Goal: Information Seeking & Learning: Find specific fact

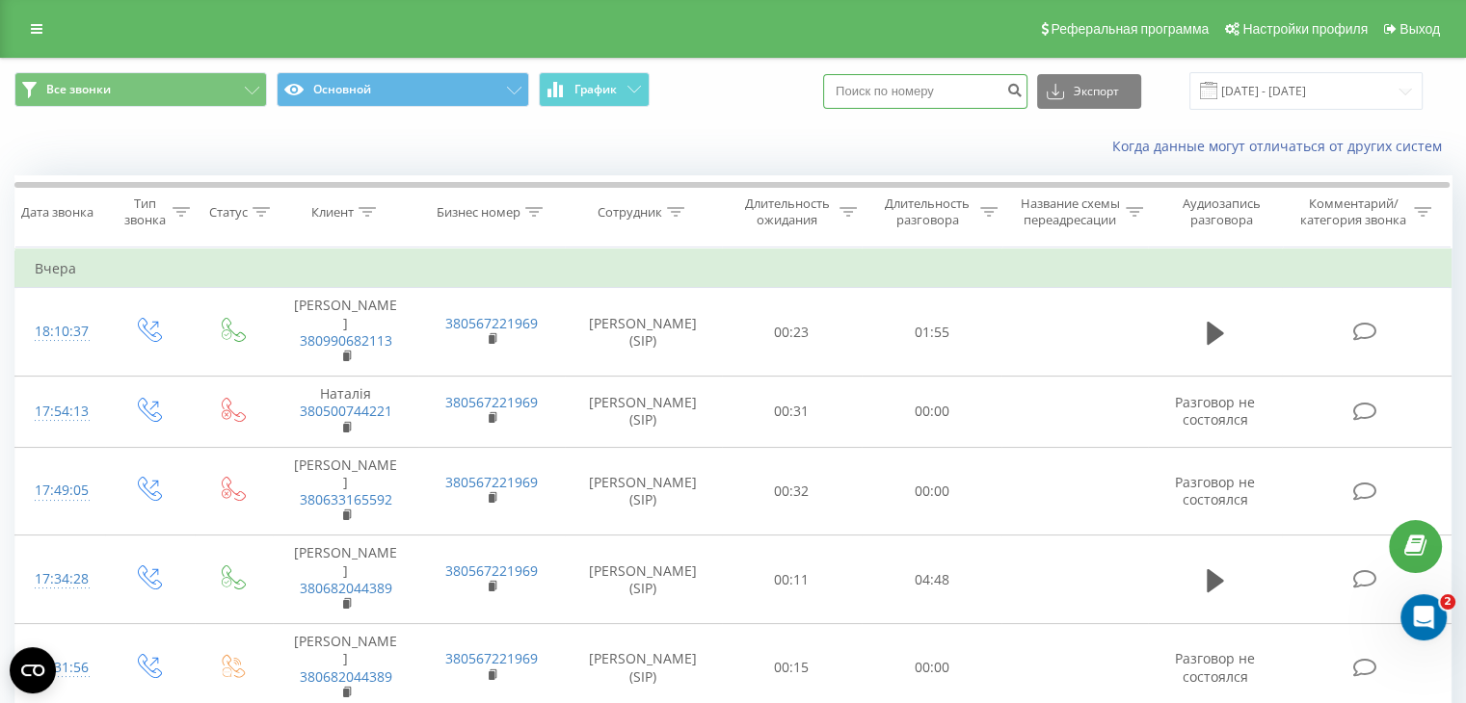
click at [903, 93] on input at bounding box center [925, 91] width 204 height 35
paste input "8787"
type input "8"
paste input "+380 99 039 87 88"
type input "+380 99 039 87 88"
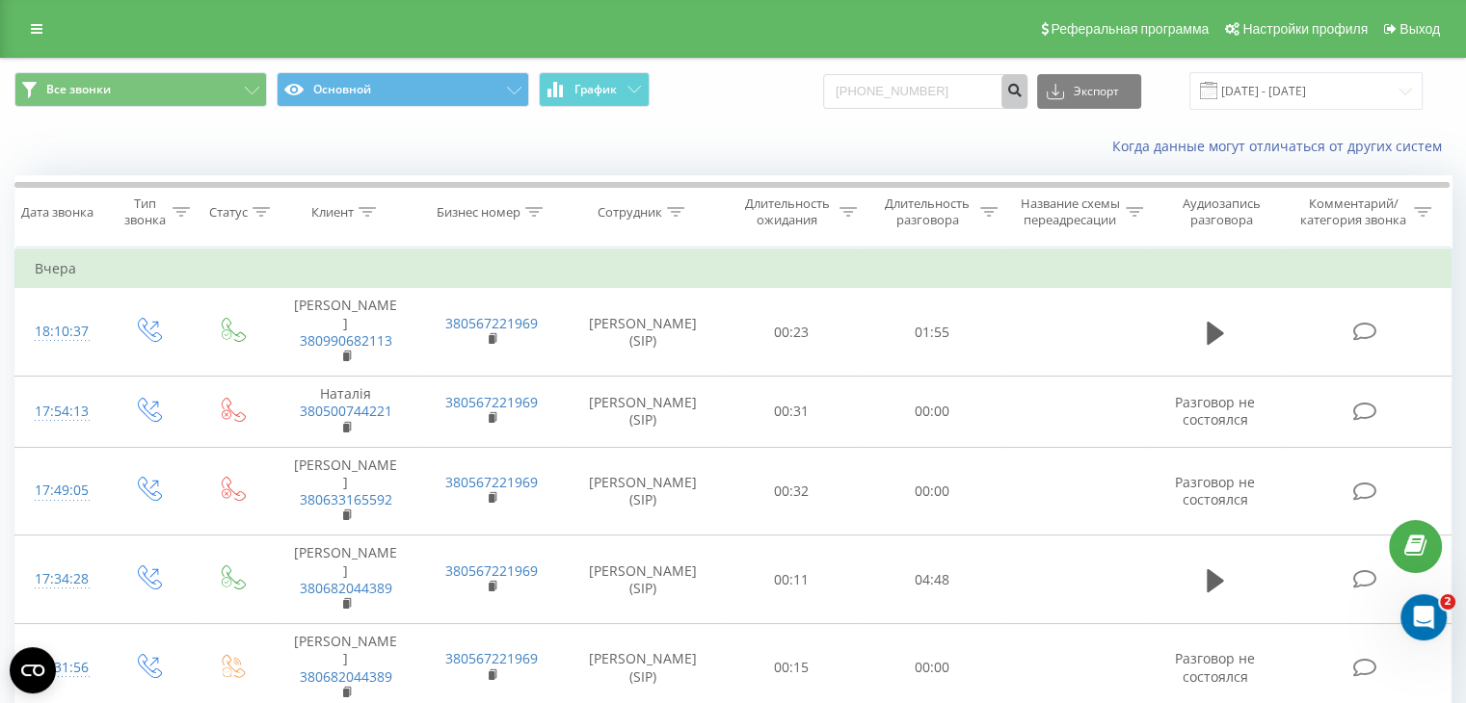
click at [1022, 89] on icon "submit" at bounding box center [1014, 88] width 16 height 12
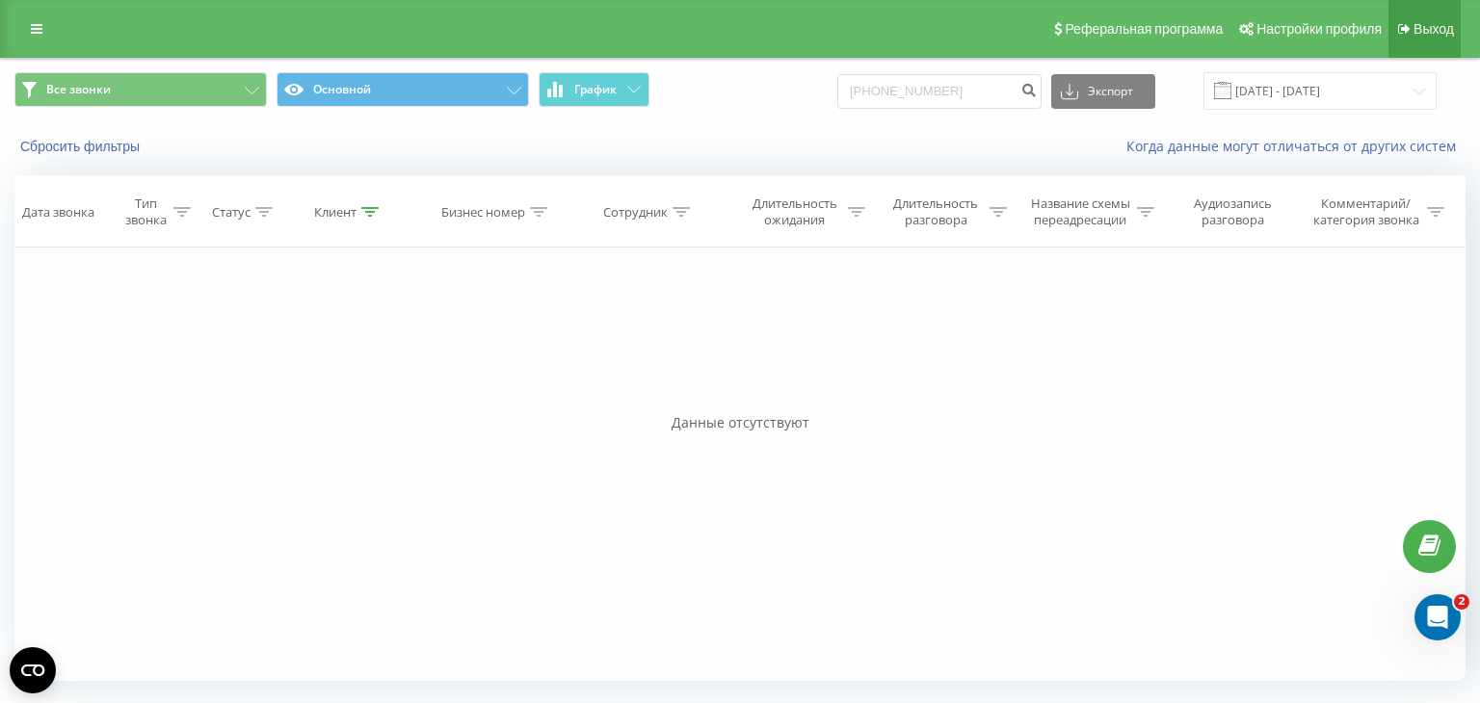
click at [1437, 13] on link "Выход" at bounding box center [1425, 29] width 72 height 58
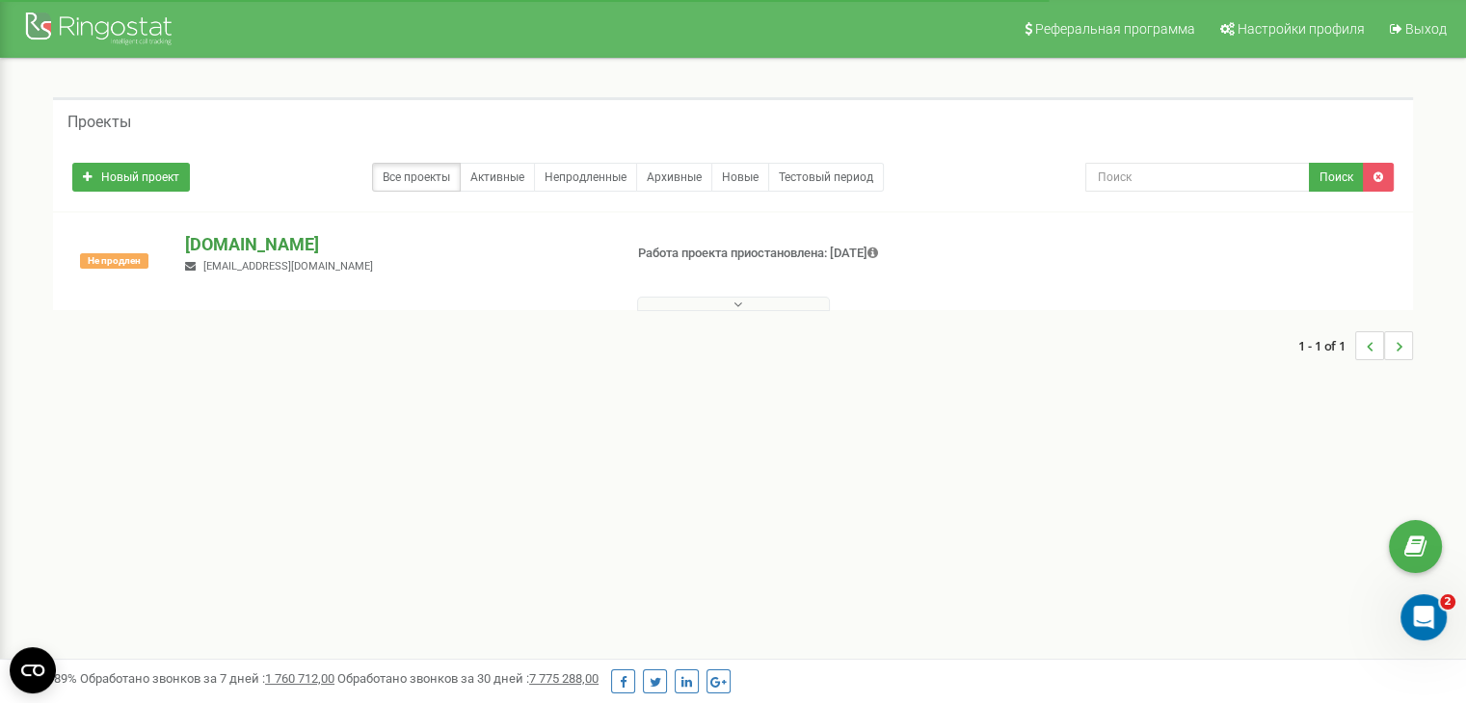
click at [274, 241] on p "[DOMAIN_NAME]" at bounding box center [395, 244] width 421 height 25
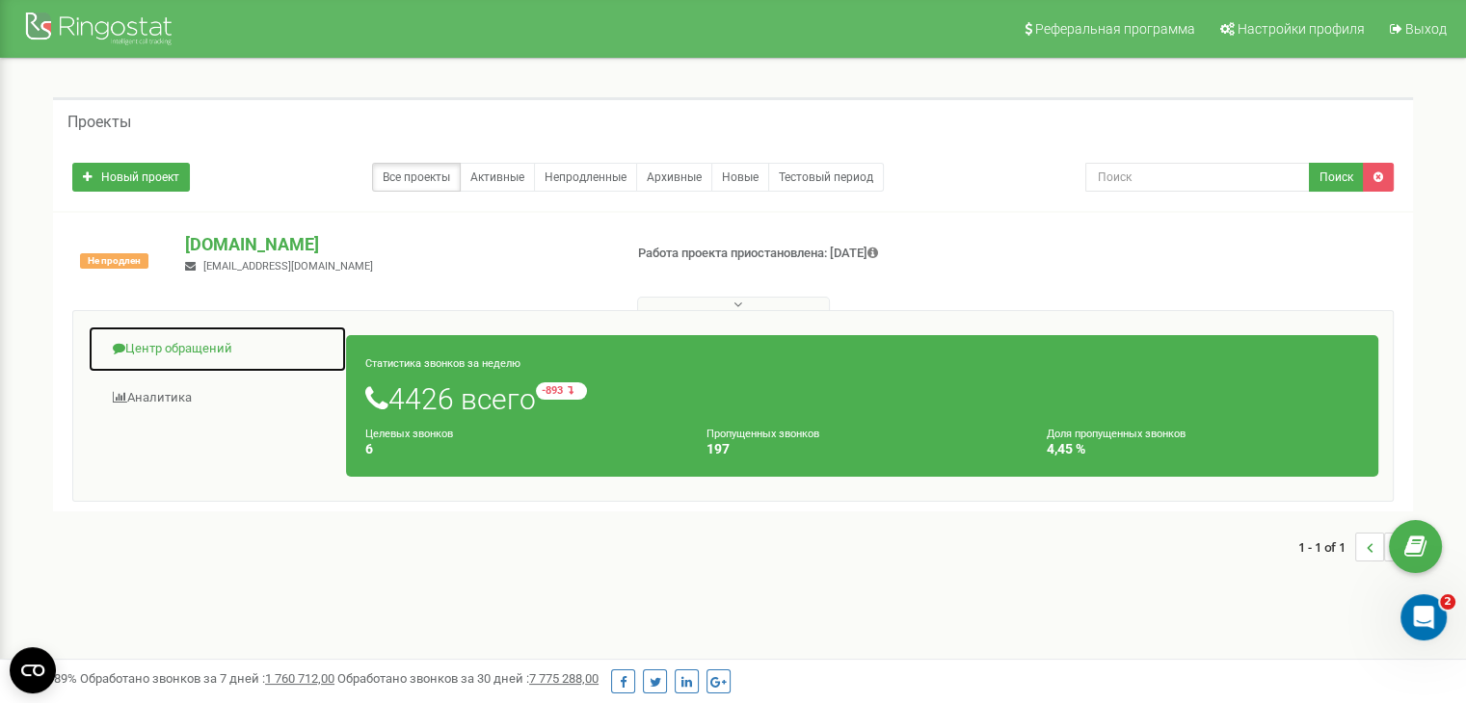
click at [200, 344] on link "Центр обращений" at bounding box center [217, 349] width 259 height 47
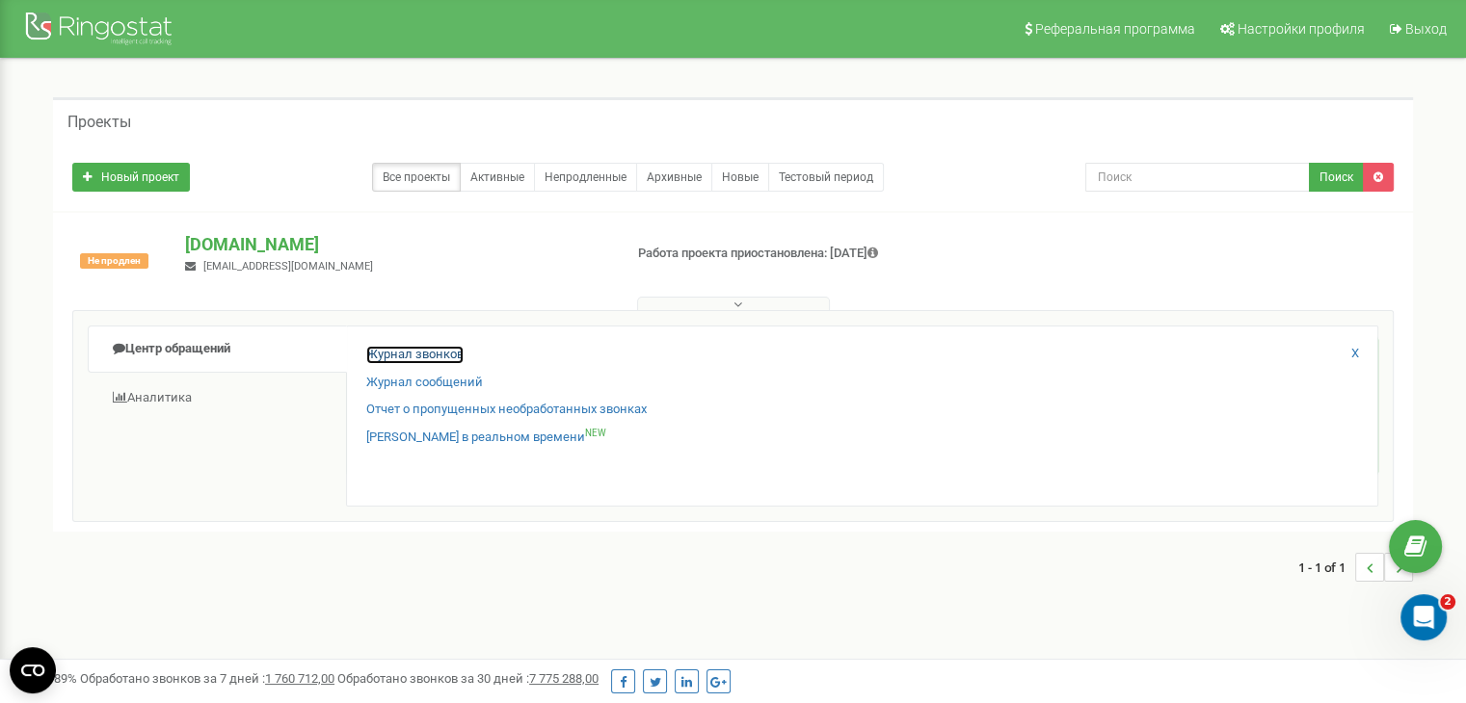
click at [393, 349] on link "Журнал звонков" at bounding box center [414, 355] width 97 height 18
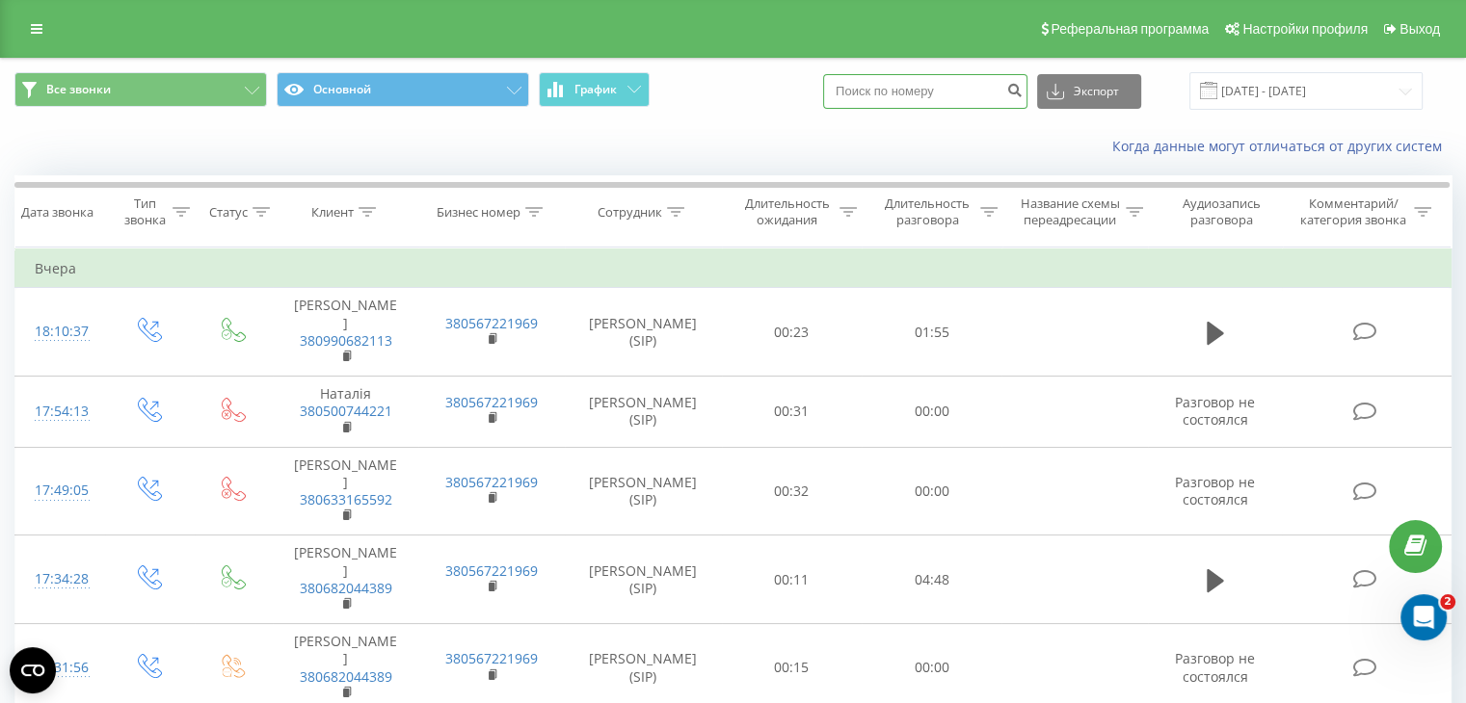
click at [949, 93] on input at bounding box center [925, 91] width 204 height 35
paste input "[PHONE_NUMBER]"
type input "[PHONE_NUMBER]"
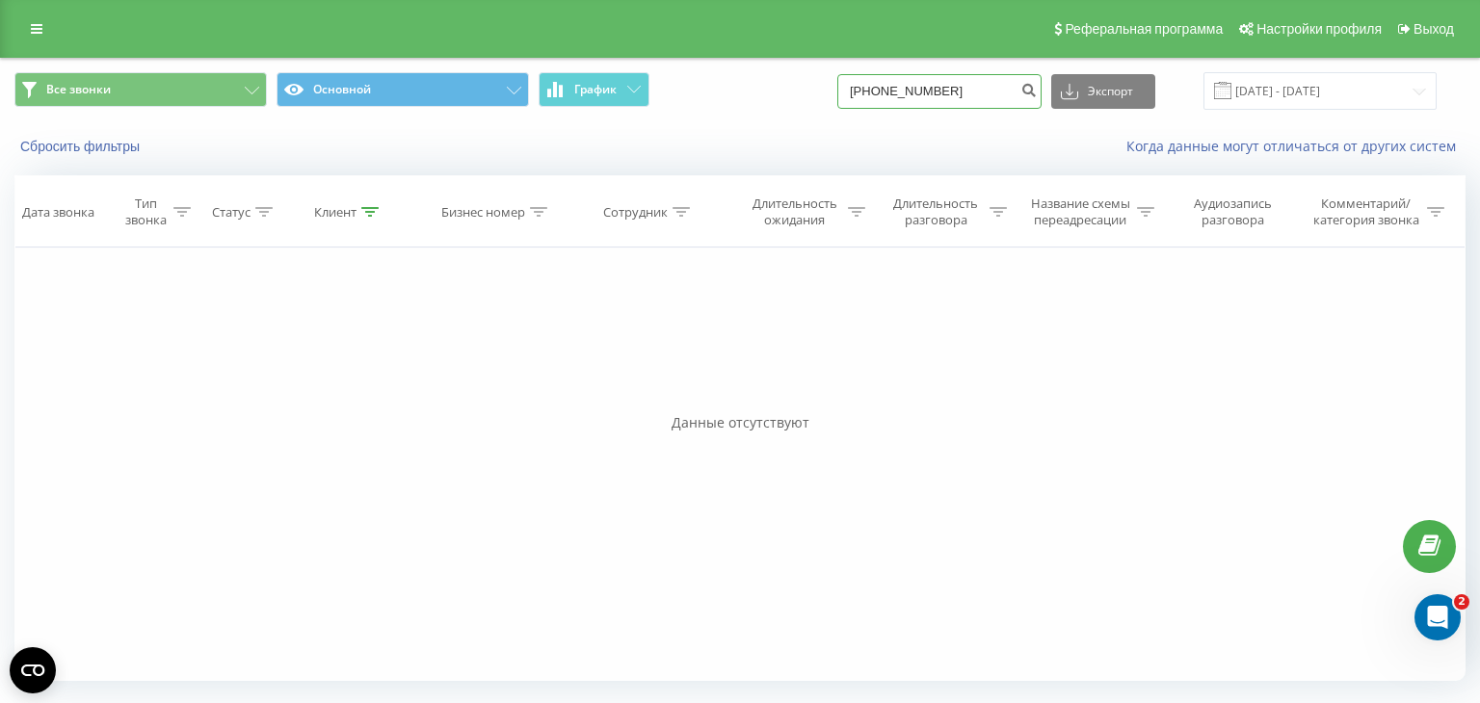
click at [1003, 90] on input "[PHONE_NUMBER]" at bounding box center [939, 91] width 204 height 35
type input "+"
click at [1444, 16] on link "Выход" at bounding box center [1425, 29] width 72 height 58
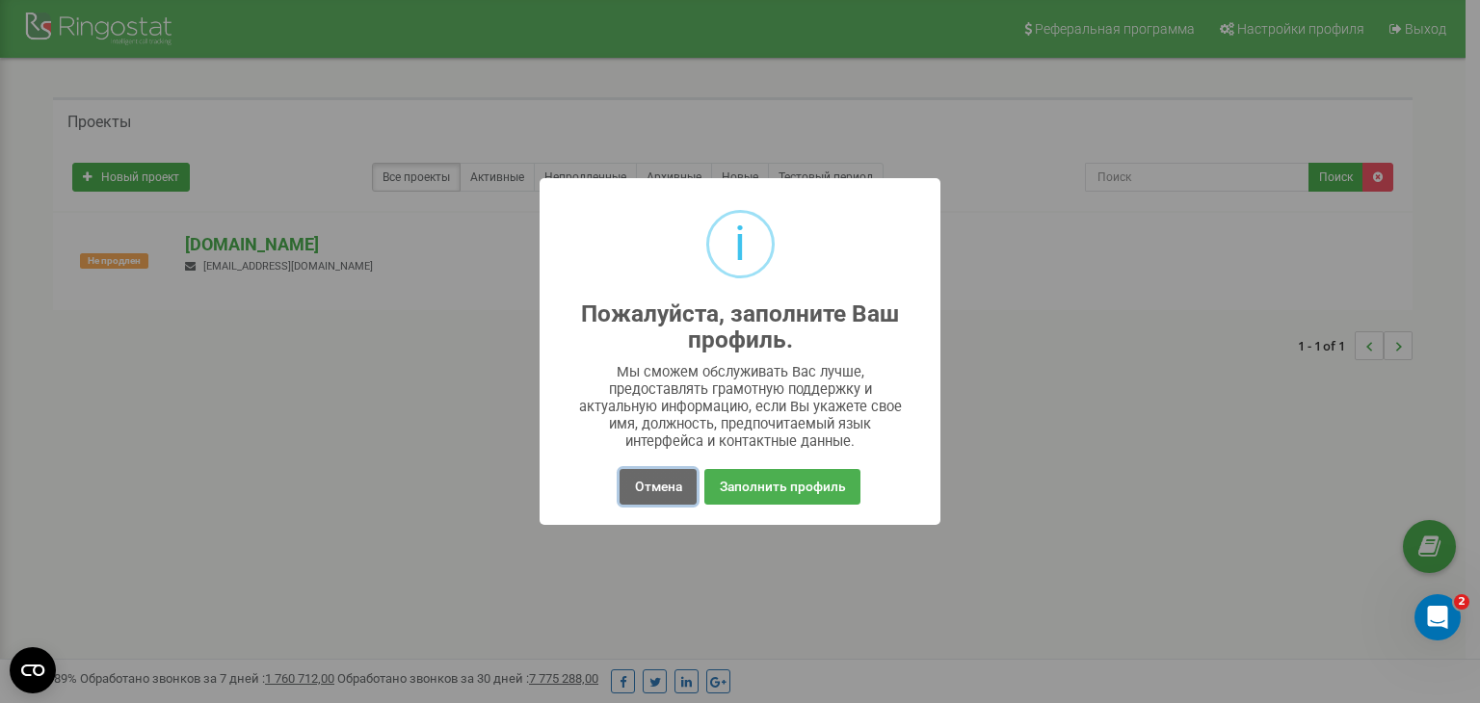
click at [668, 487] on button "Отмена" at bounding box center [658, 487] width 76 height 36
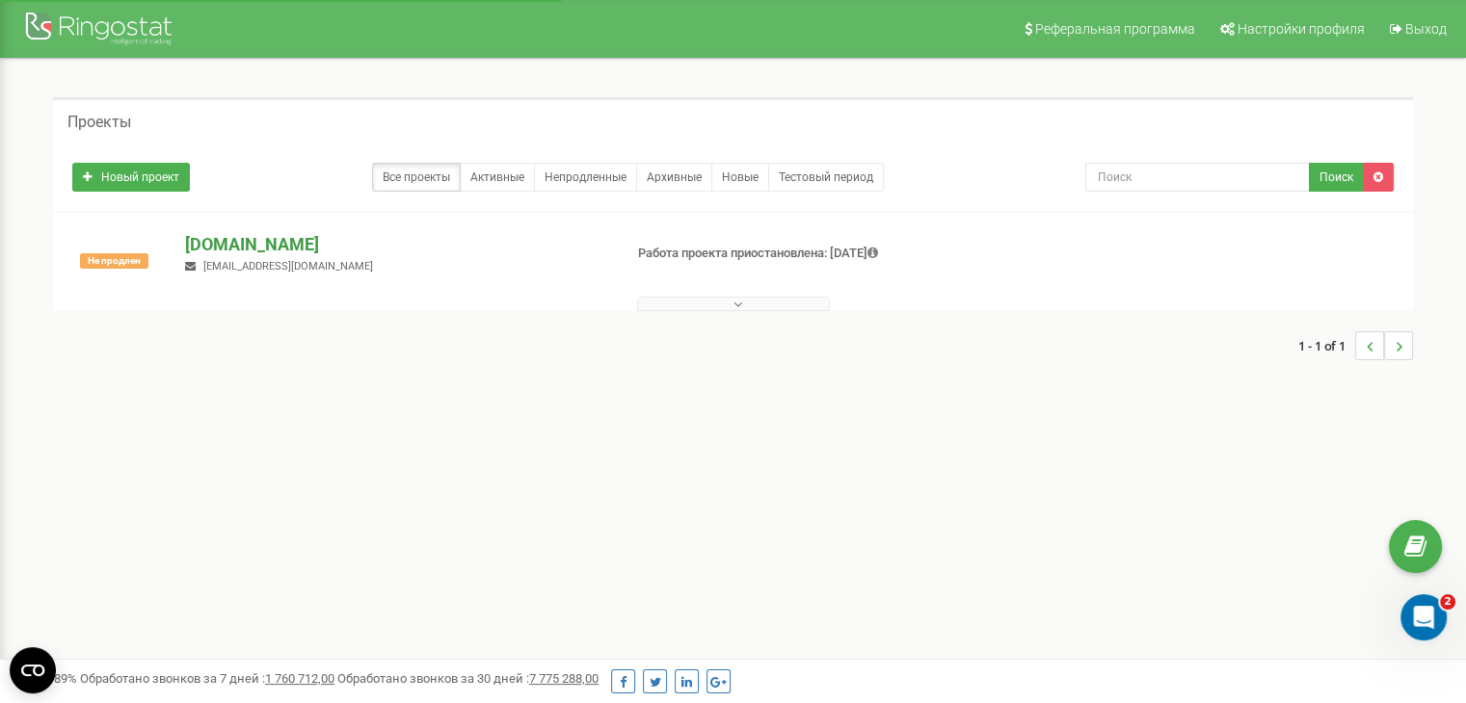
click at [245, 248] on p "[DOMAIN_NAME]" at bounding box center [395, 244] width 421 height 25
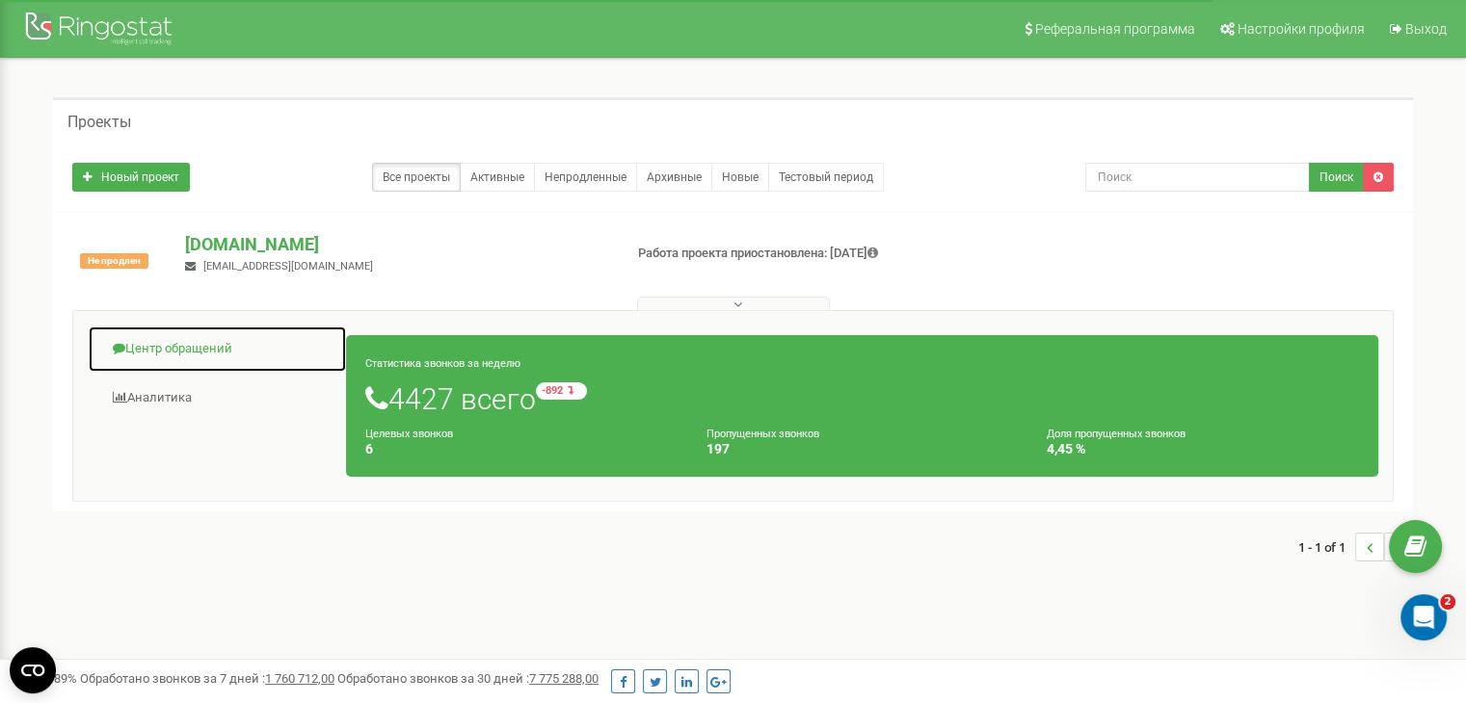
click at [208, 336] on link "Центр обращений" at bounding box center [217, 349] width 259 height 47
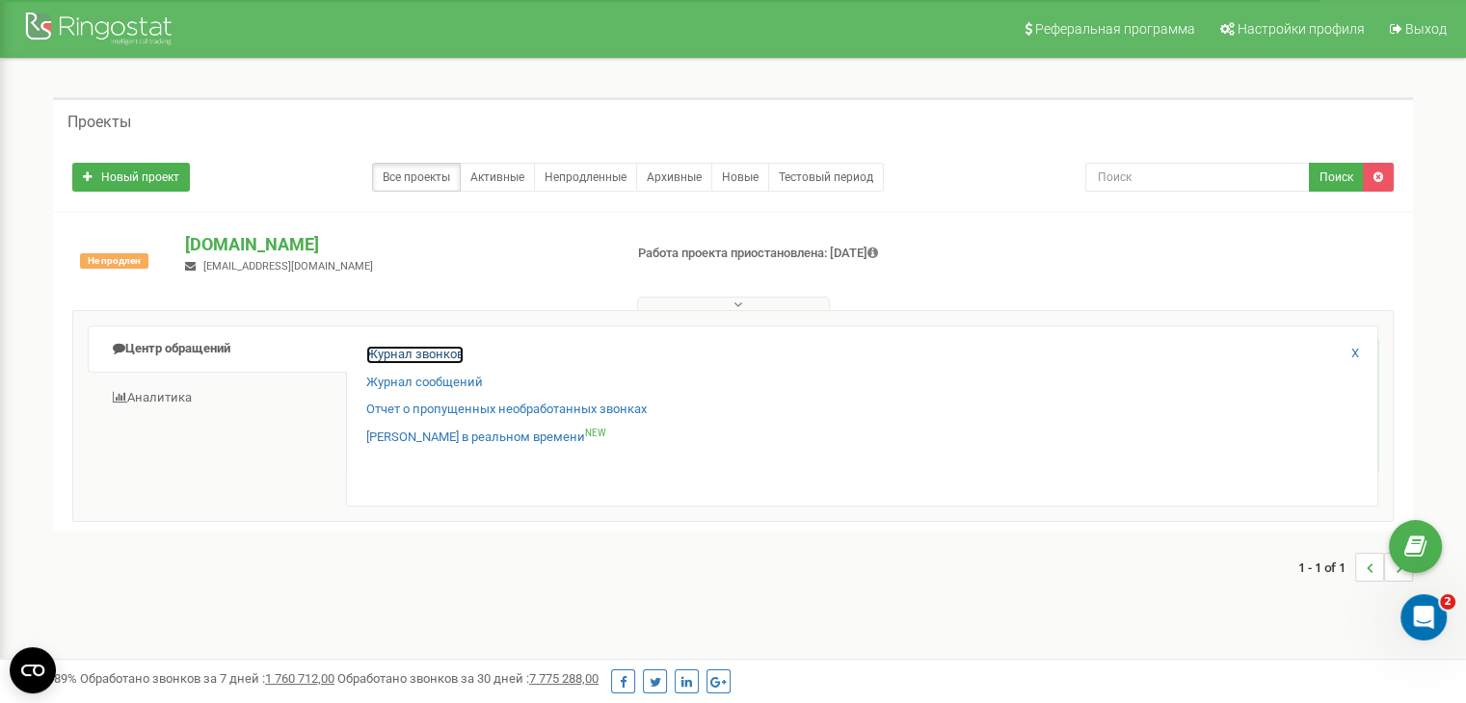
click at [433, 353] on link "Журнал звонков" at bounding box center [414, 355] width 97 height 18
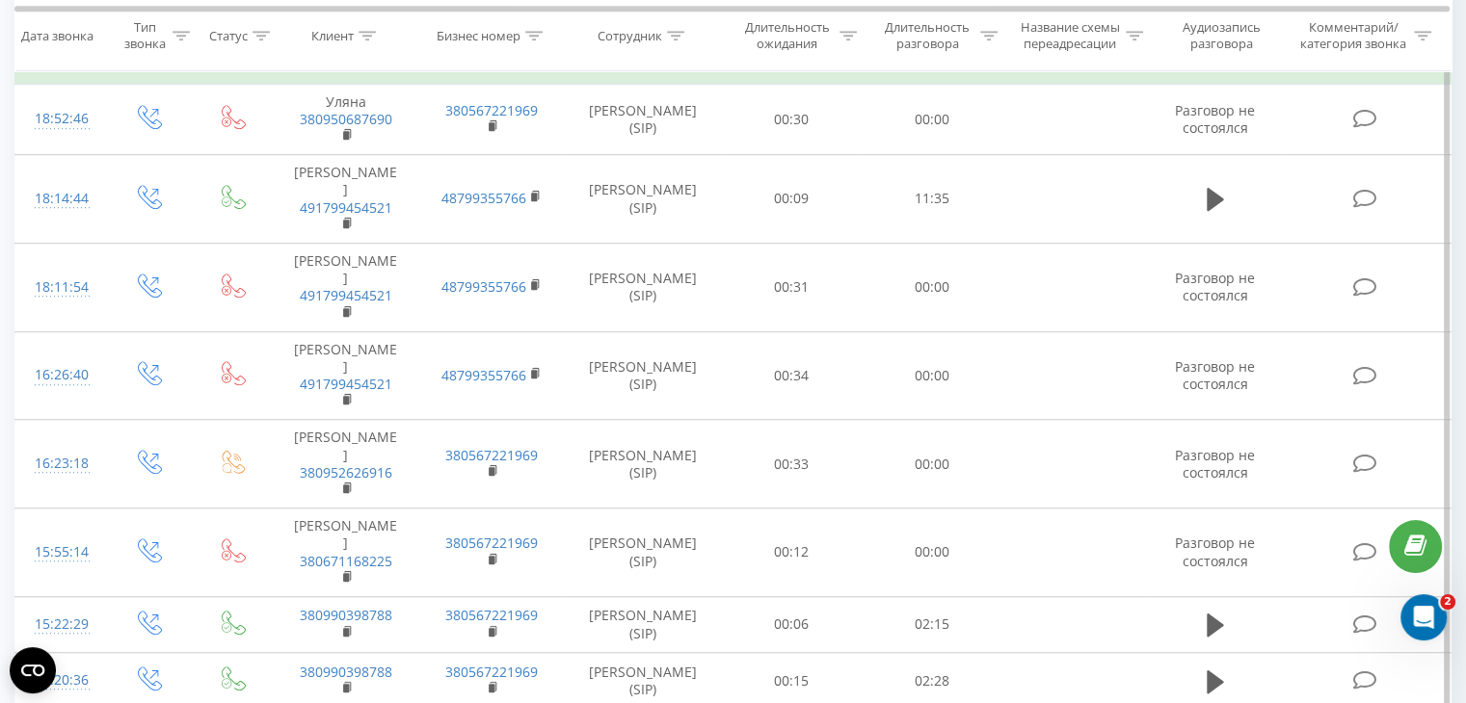
scroll to position [1214, 0]
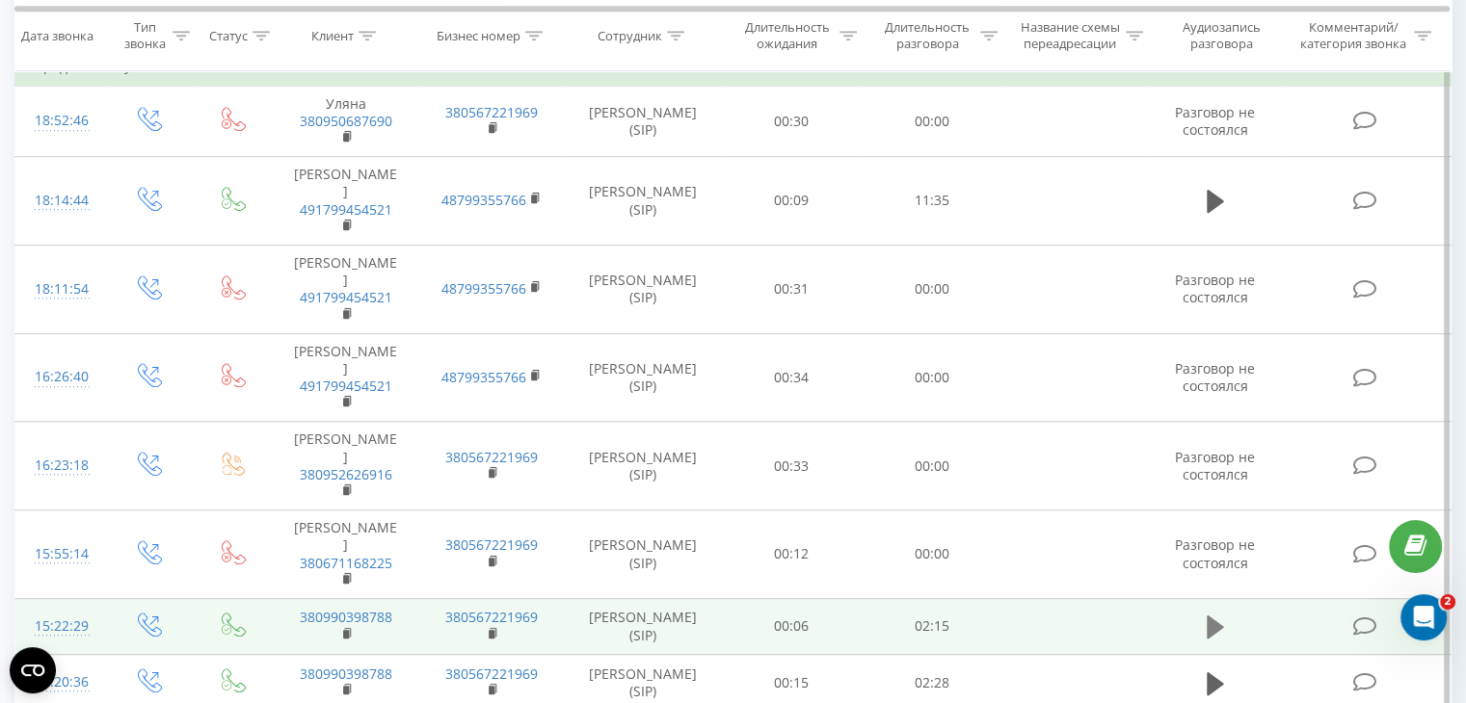
click at [1224, 613] on button at bounding box center [1215, 627] width 29 height 29
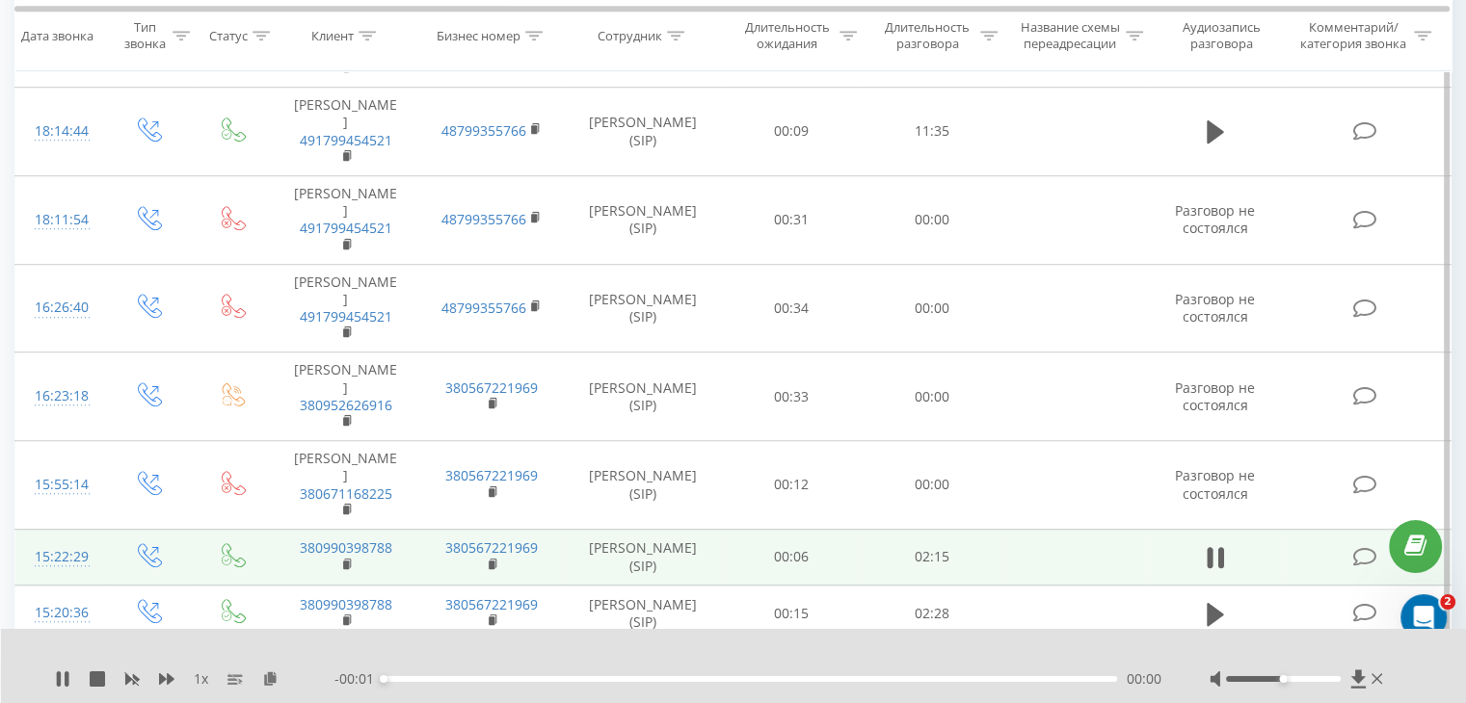
scroll to position [1284, 0]
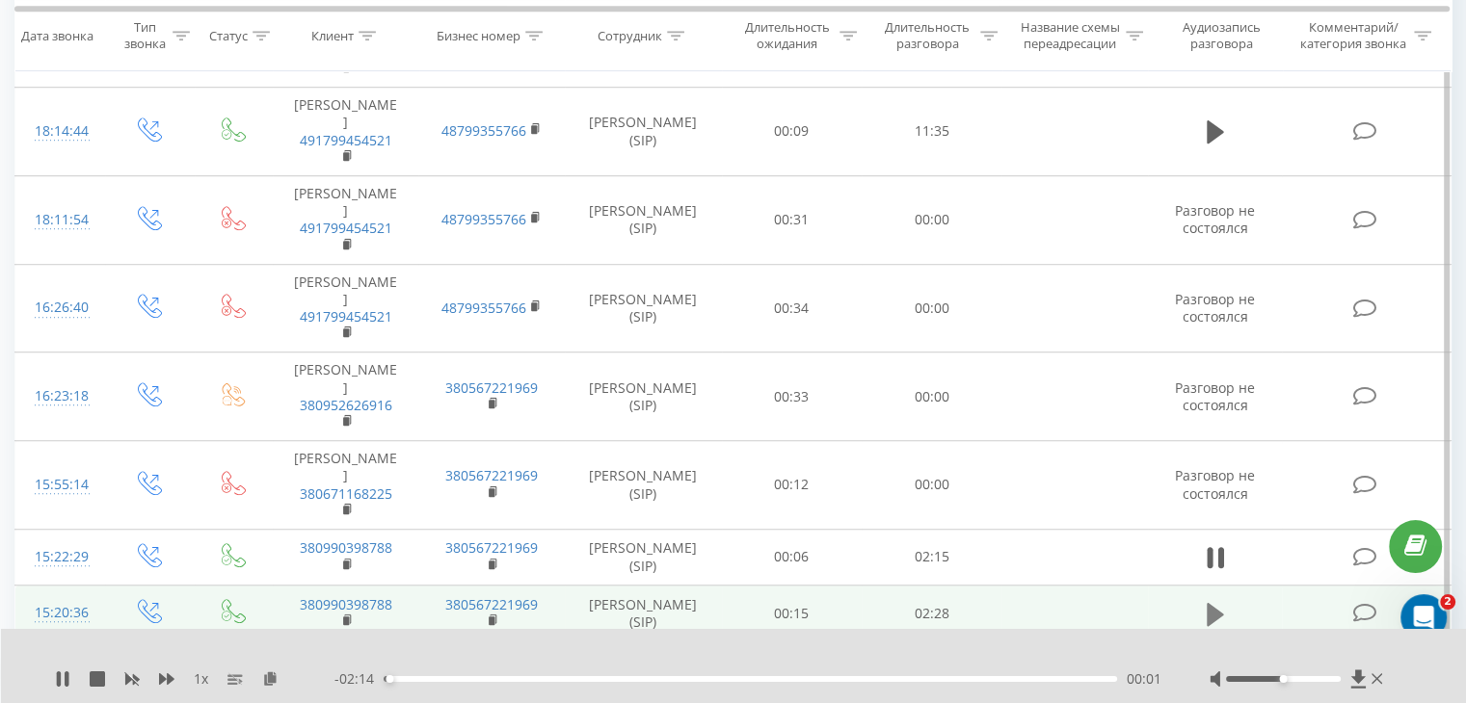
click at [1218, 602] on icon at bounding box center [1214, 613] width 17 height 23
click at [270, 676] on icon at bounding box center [270, 678] width 16 height 13
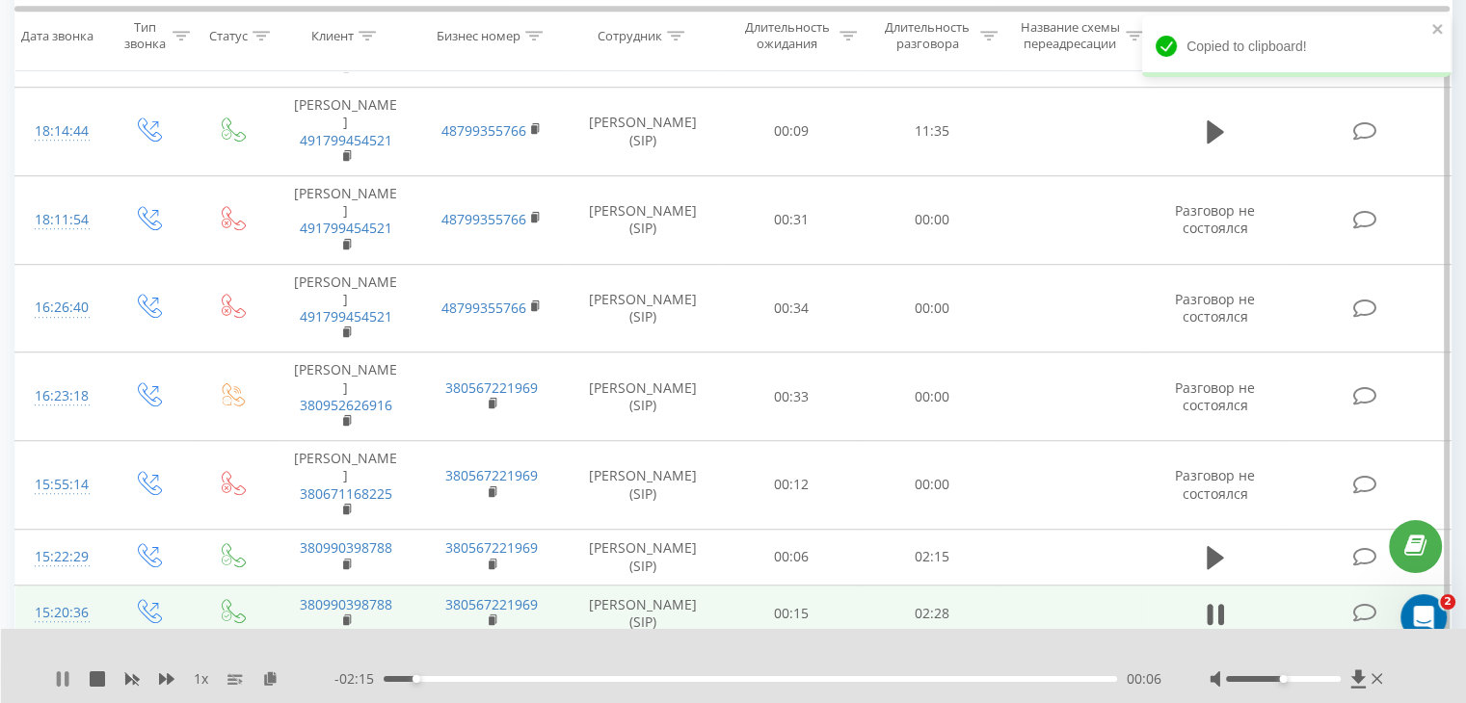
click at [56, 676] on icon at bounding box center [62, 679] width 15 height 15
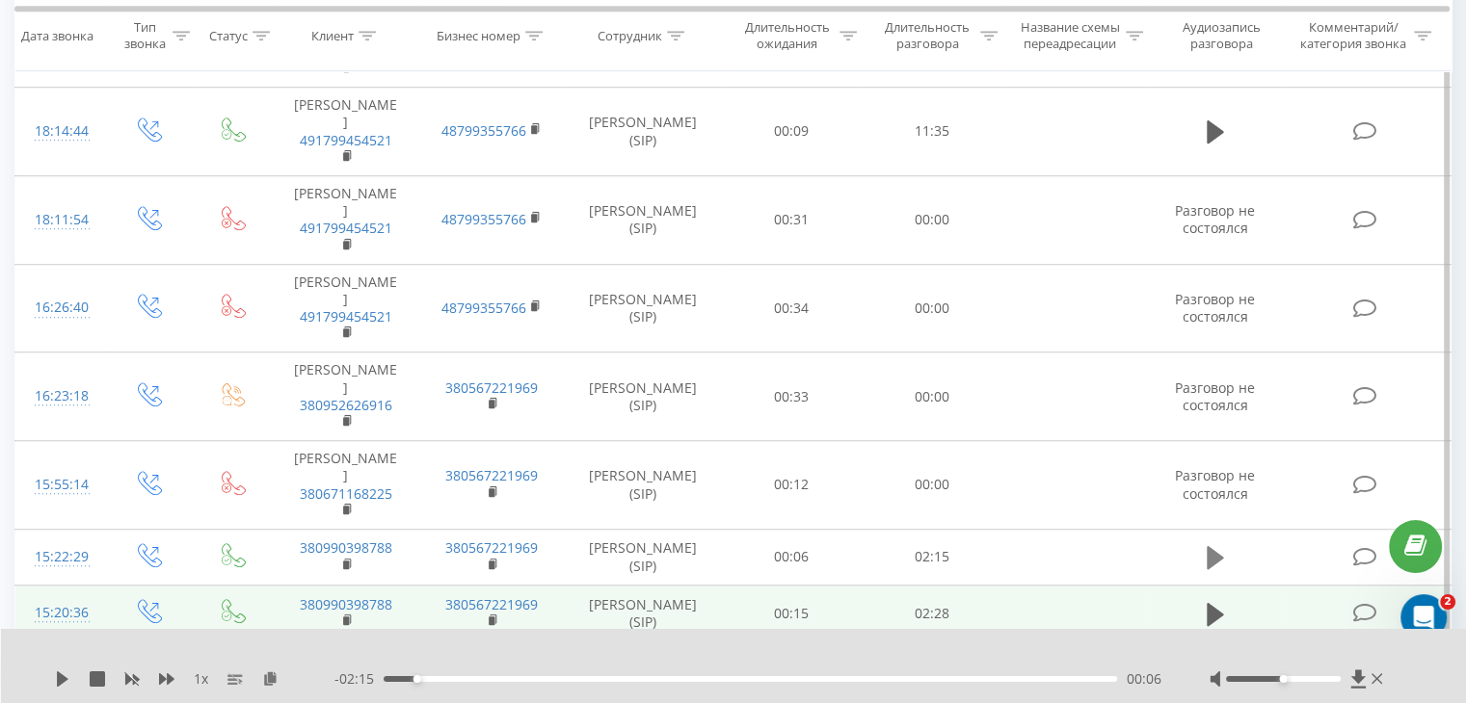
click at [1219, 544] on icon at bounding box center [1214, 557] width 17 height 27
click at [262, 678] on icon at bounding box center [270, 678] width 16 height 13
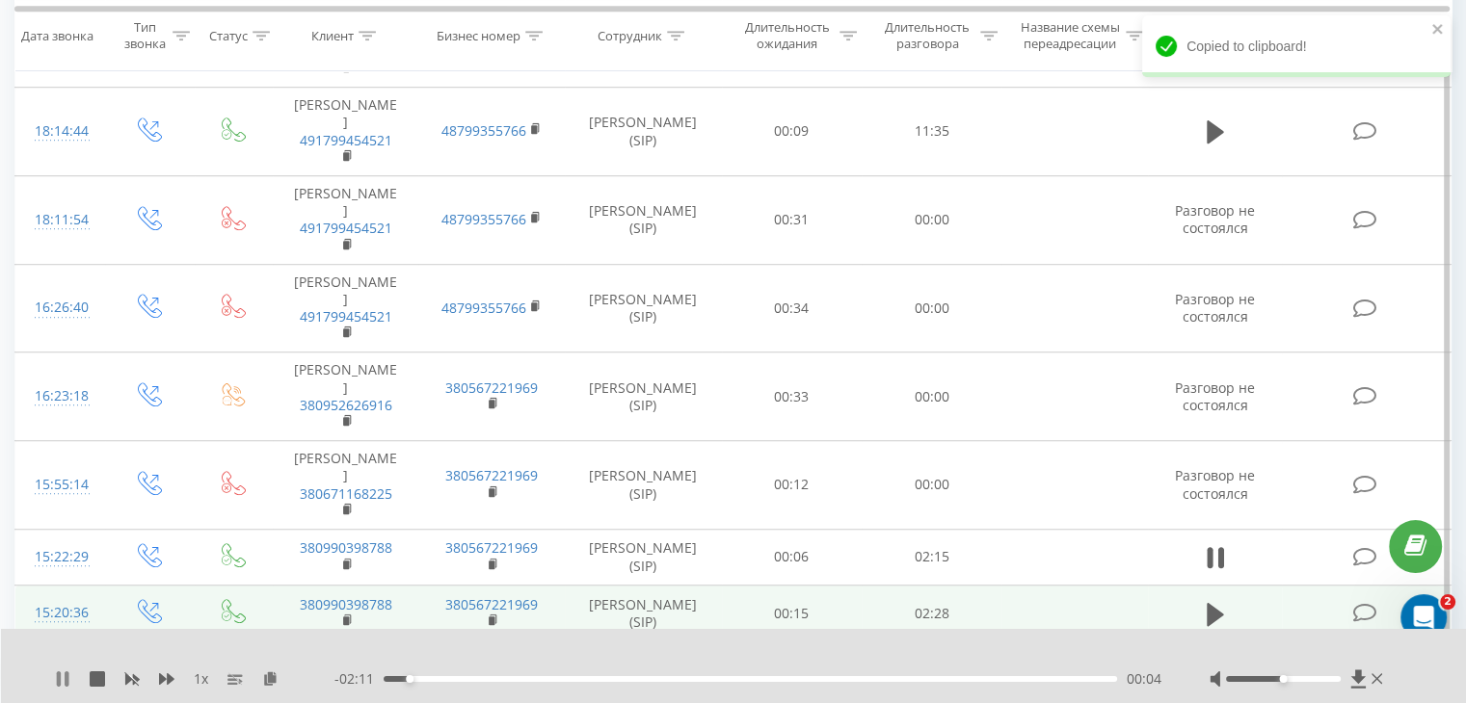
click at [68, 676] on icon at bounding box center [67, 679] width 4 height 15
